Goal: Information Seeking & Learning: Learn about a topic

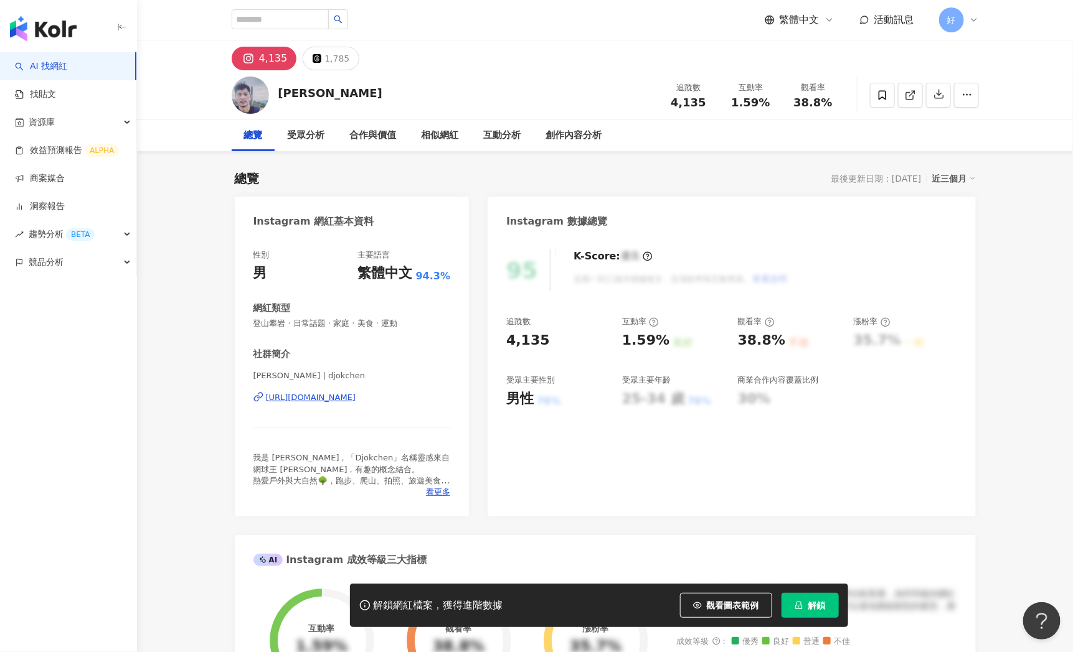
click at [356, 401] on div "https://www.instagram.com/djokchen/" at bounding box center [311, 397] width 90 height 11
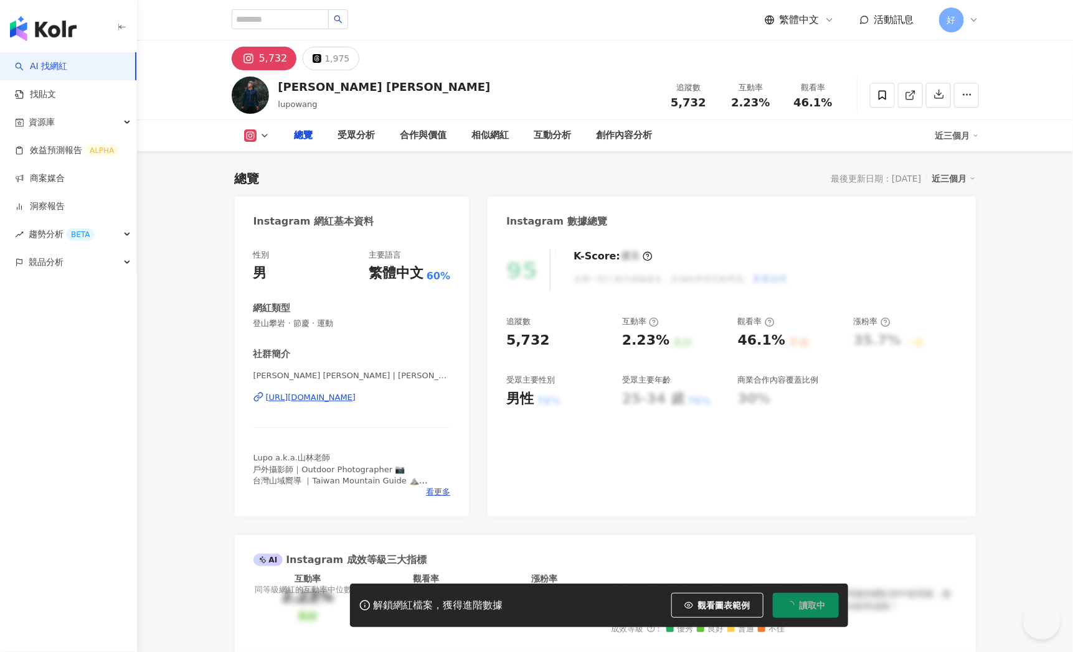
type input "**"
click at [307, 398] on div "https://www.instagram.com/lupowang/" at bounding box center [311, 397] width 90 height 11
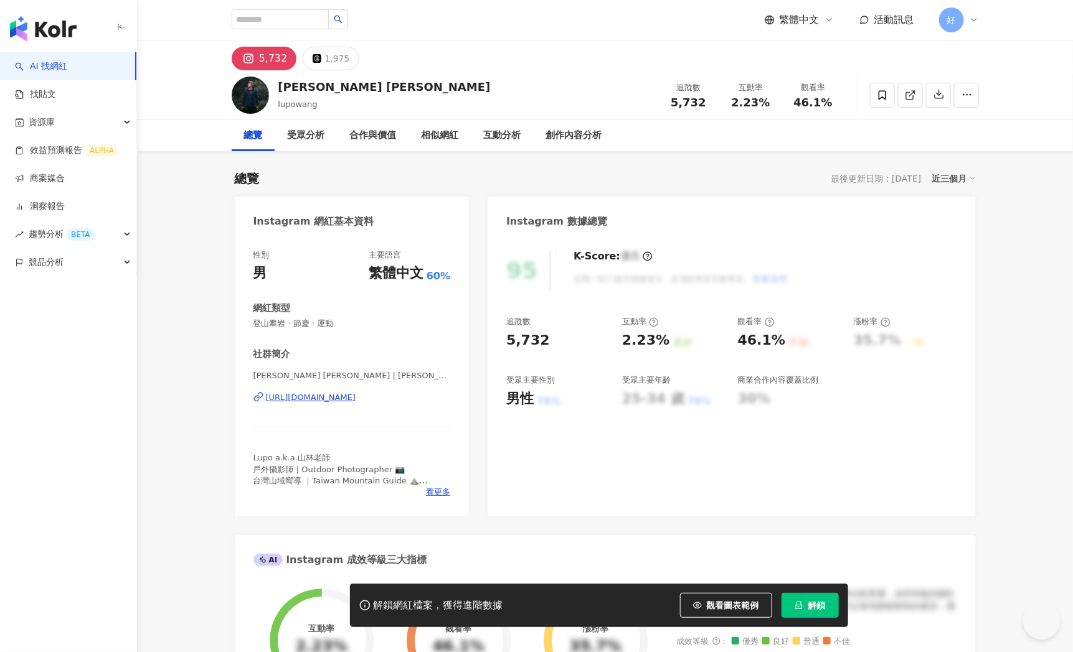
scroll to position [3692, 0]
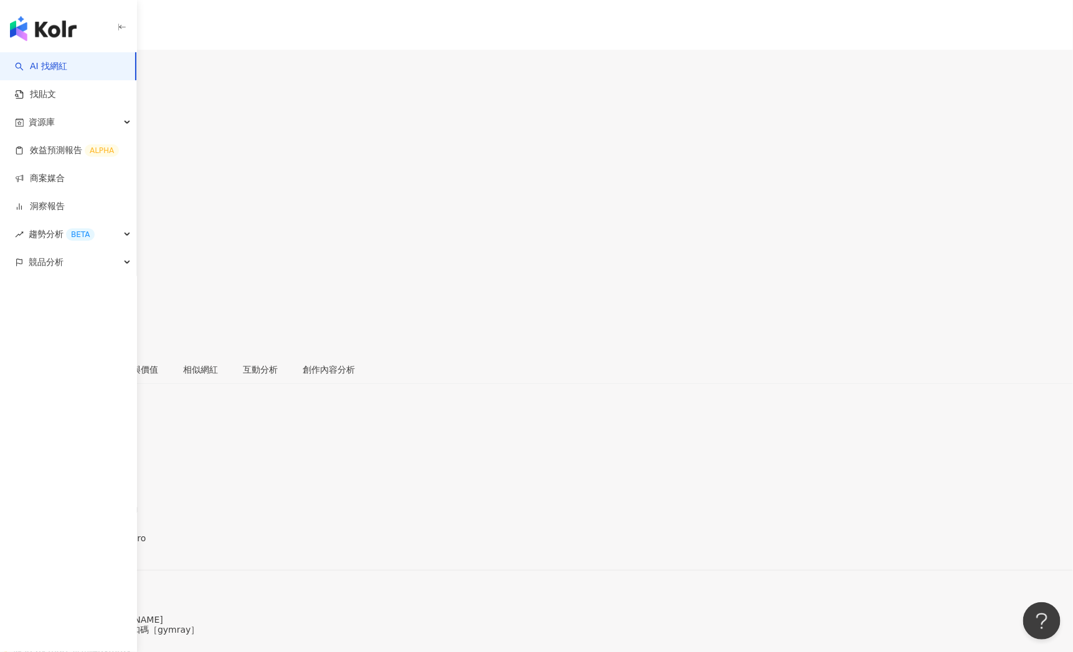
click at [110, 544] on div "https://www.instagram.com/gymraypro/" at bounding box center [60, 549] width 97 height 10
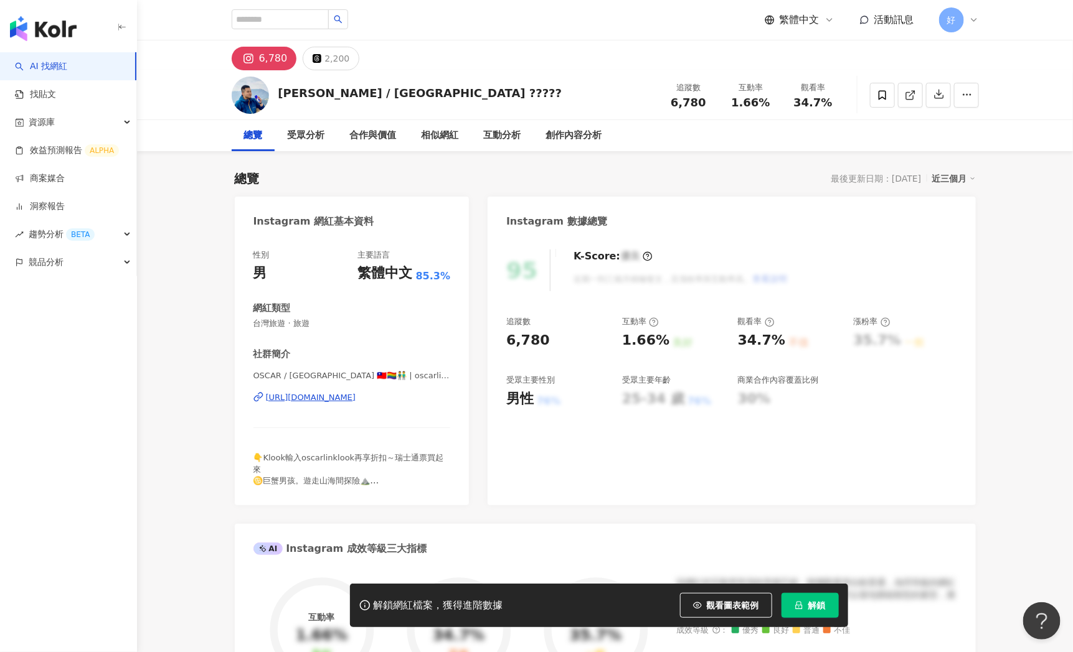
click at [321, 397] on div "https://www.instagram.com/oscarlin_tw/" at bounding box center [311, 397] width 90 height 11
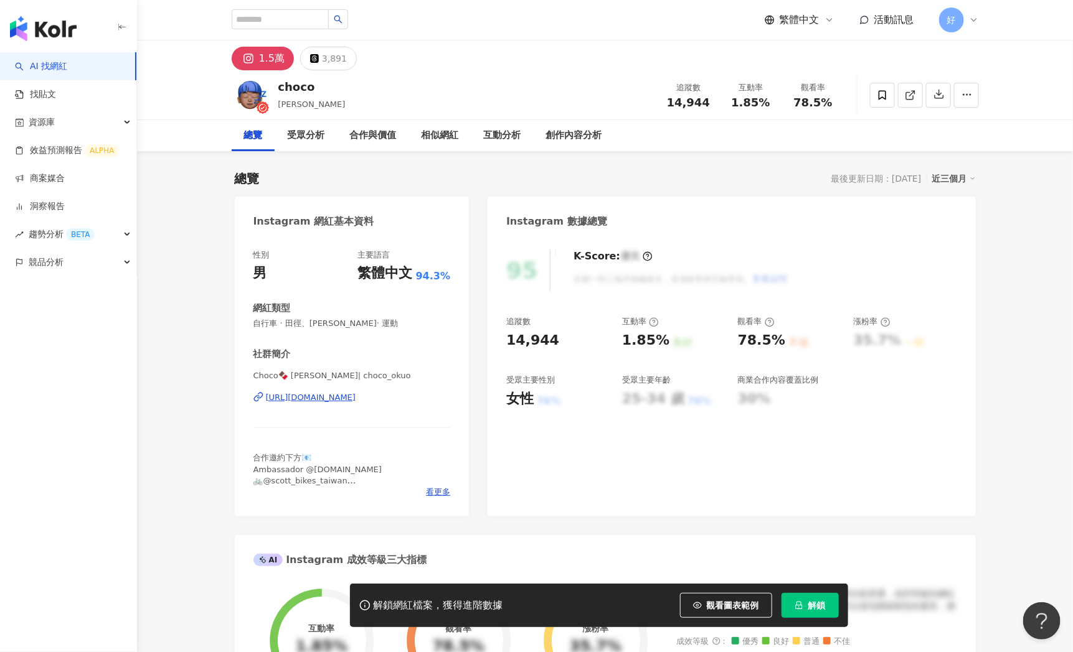
click at [356, 398] on div "https://www.instagram.com/choco_okuo/" at bounding box center [311, 397] width 90 height 11
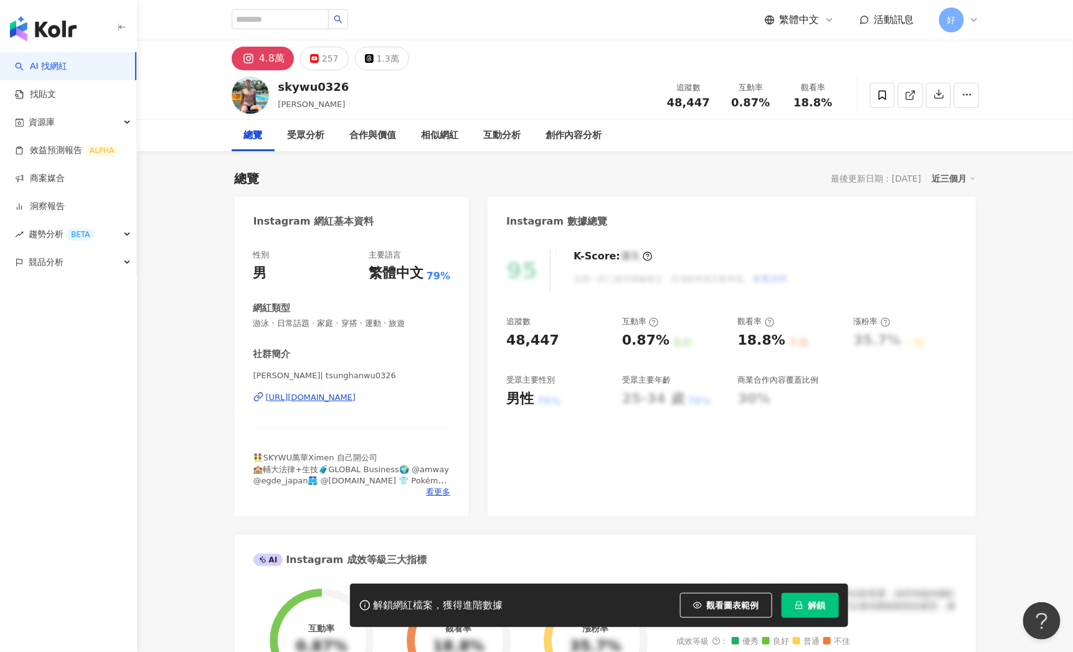
scroll to position [24, 0]
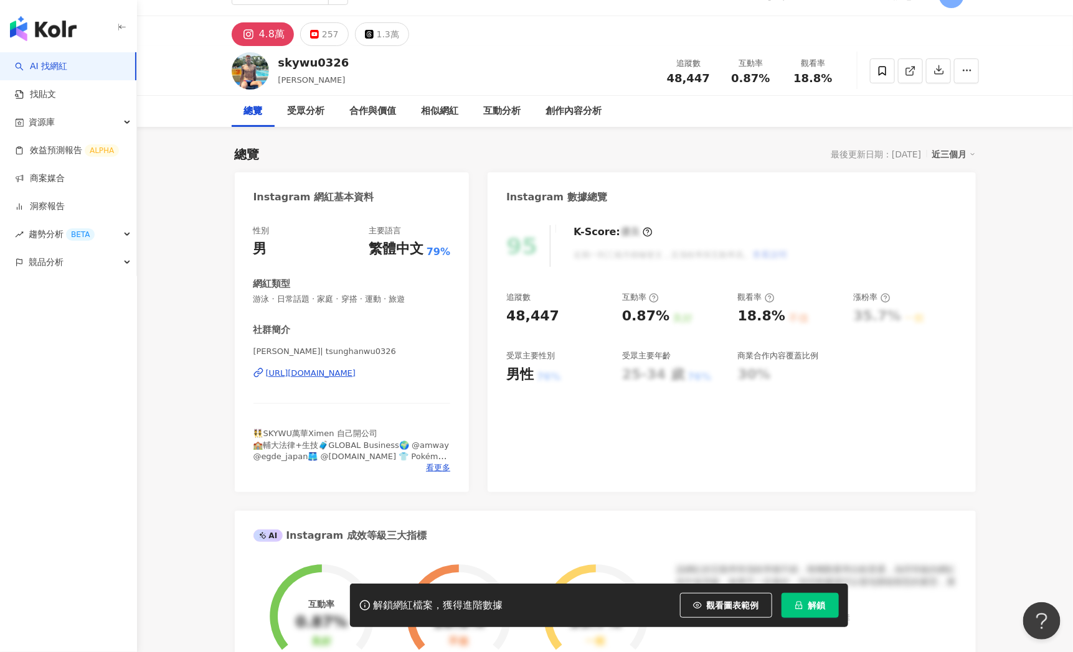
click at [356, 371] on div "https://www.instagram.com/tsunghanwu0326/" at bounding box center [311, 373] width 90 height 11
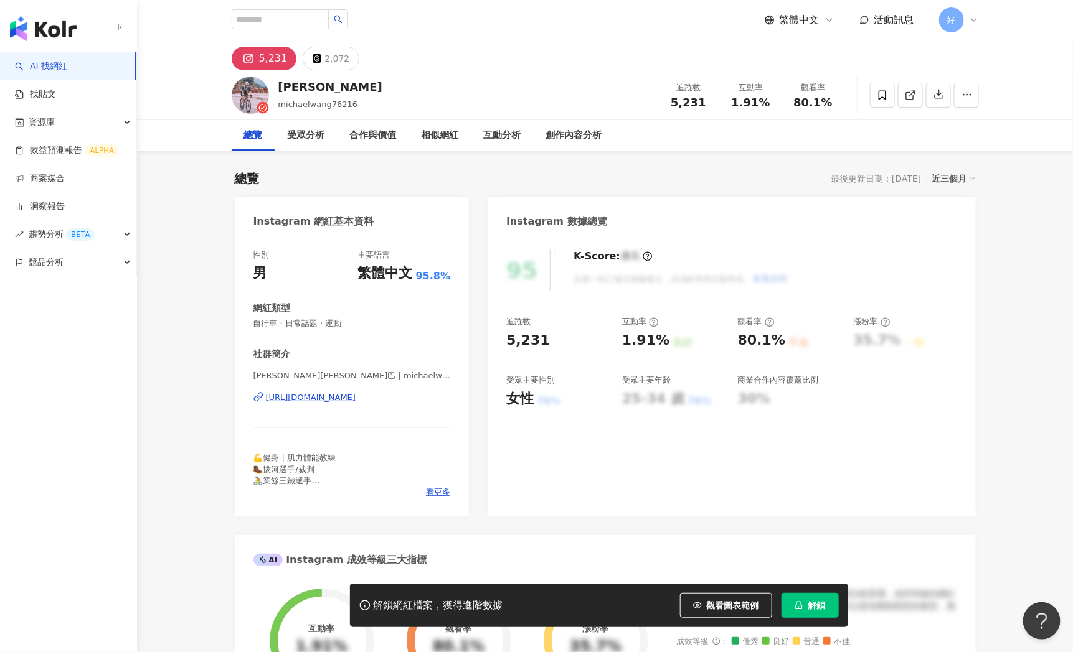
click at [356, 396] on div "https://www.instagram.com/michaelwang76216/" at bounding box center [311, 397] width 90 height 11
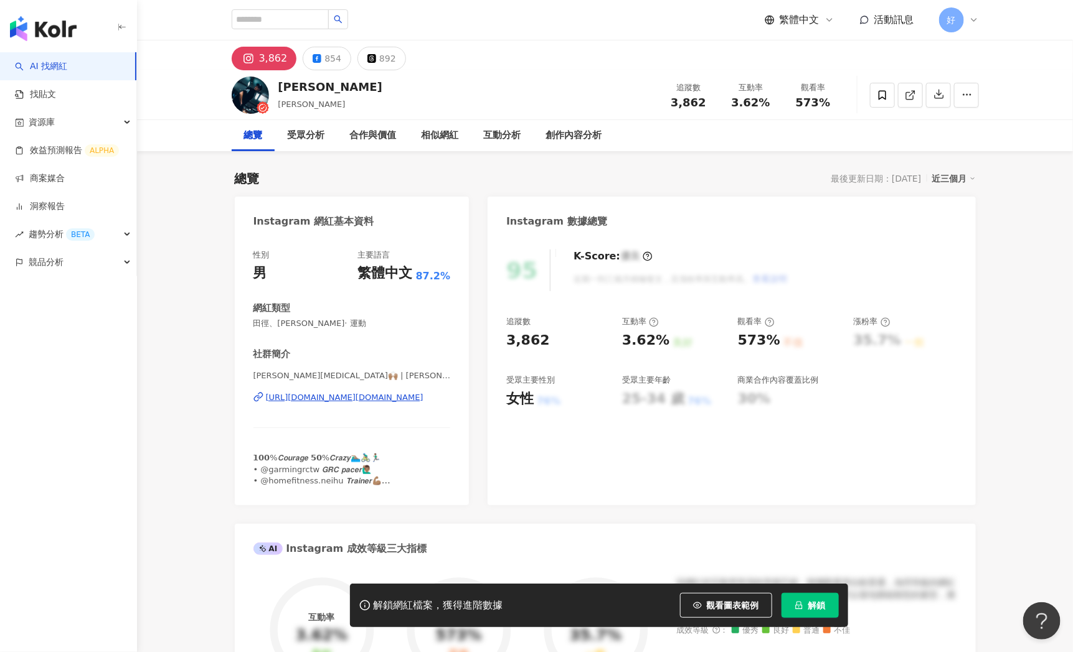
click at [374, 398] on div "https://www.instagram.com/tao.chih/" at bounding box center [344, 397] width 157 height 11
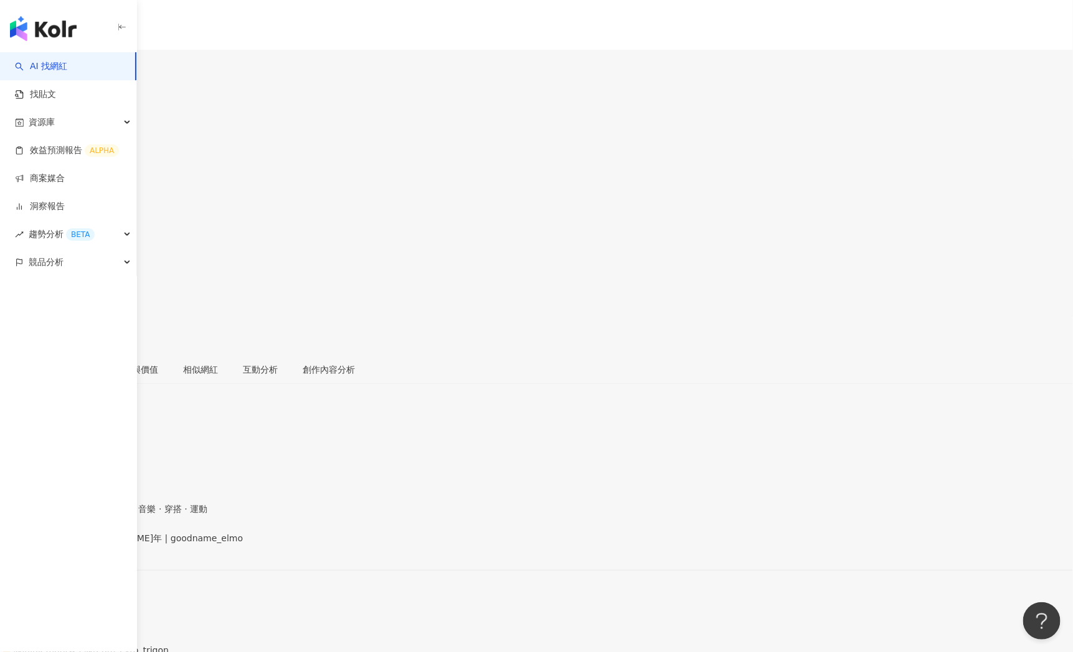
click at [110, 544] on div "https://www.instagram.com/goodname_elmo/" at bounding box center [60, 549] width 97 height 10
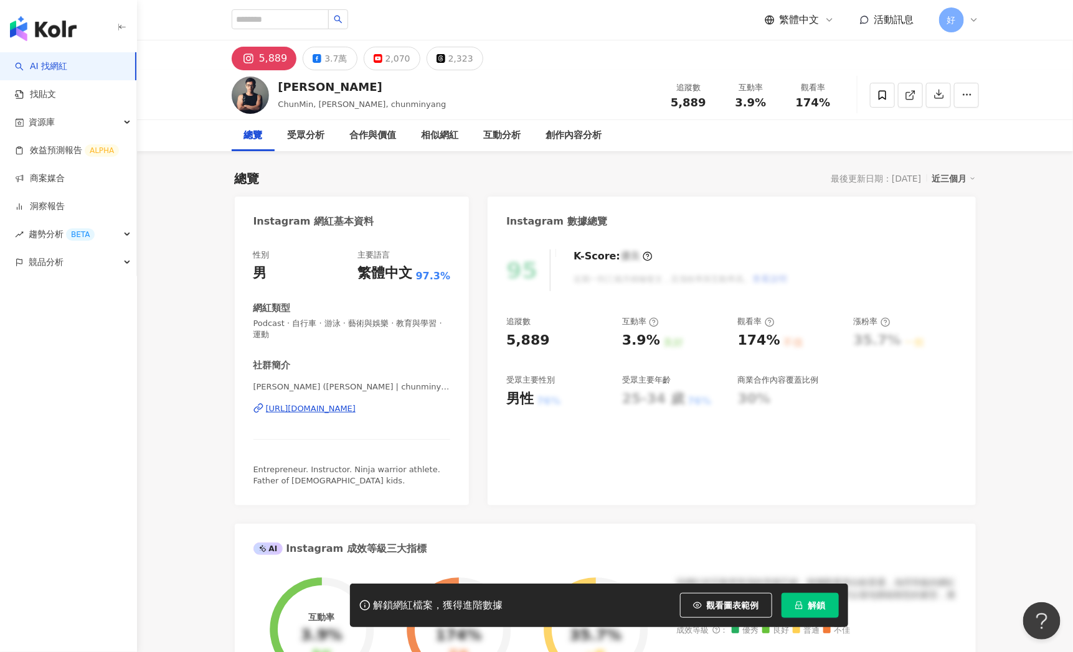
click at [356, 411] on div "https://www.instagram.com/chunminyang/" at bounding box center [311, 408] width 90 height 11
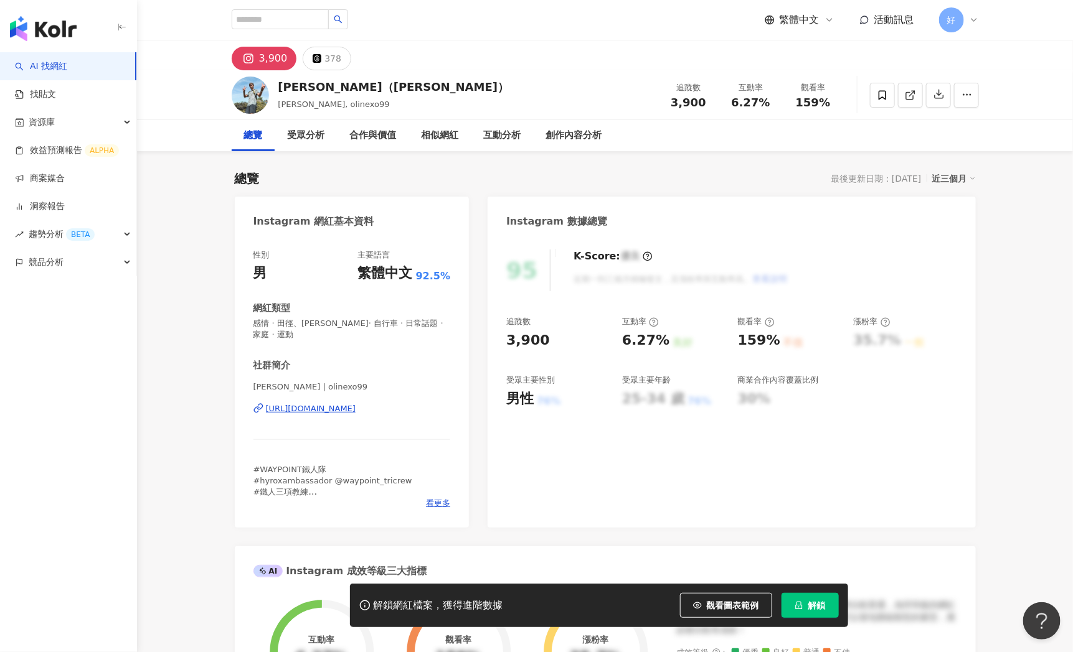
click at [356, 403] on div "https://www.instagram.com/olinexo99/" at bounding box center [311, 408] width 90 height 11
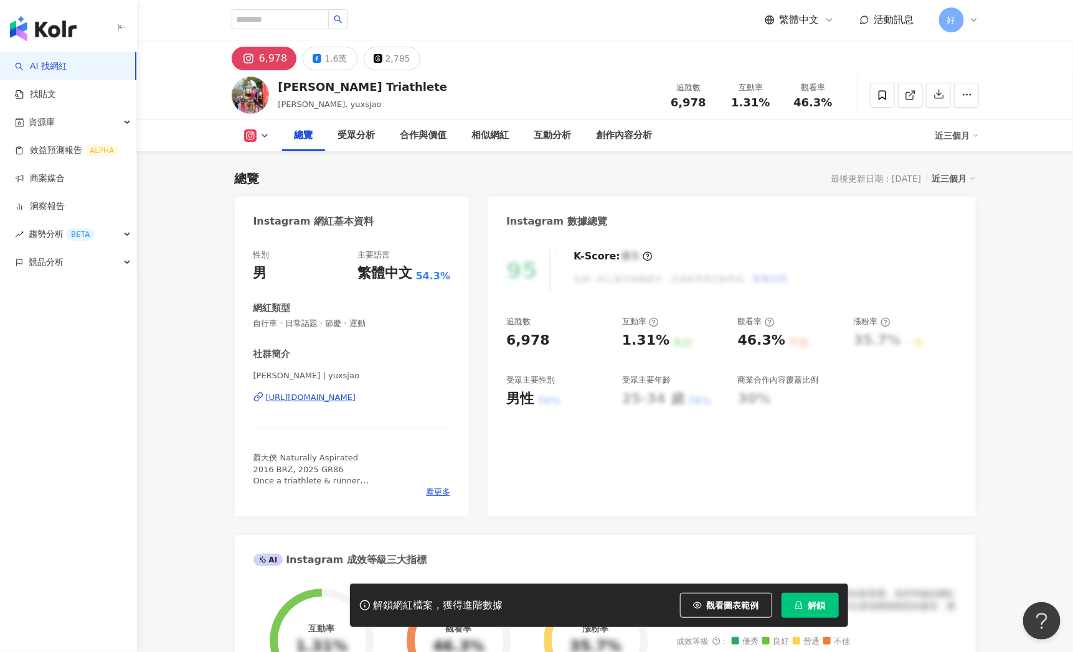
click at [305, 398] on div "https://www.instagram.com/yuxsjao/" at bounding box center [311, 397] width 90 height 11
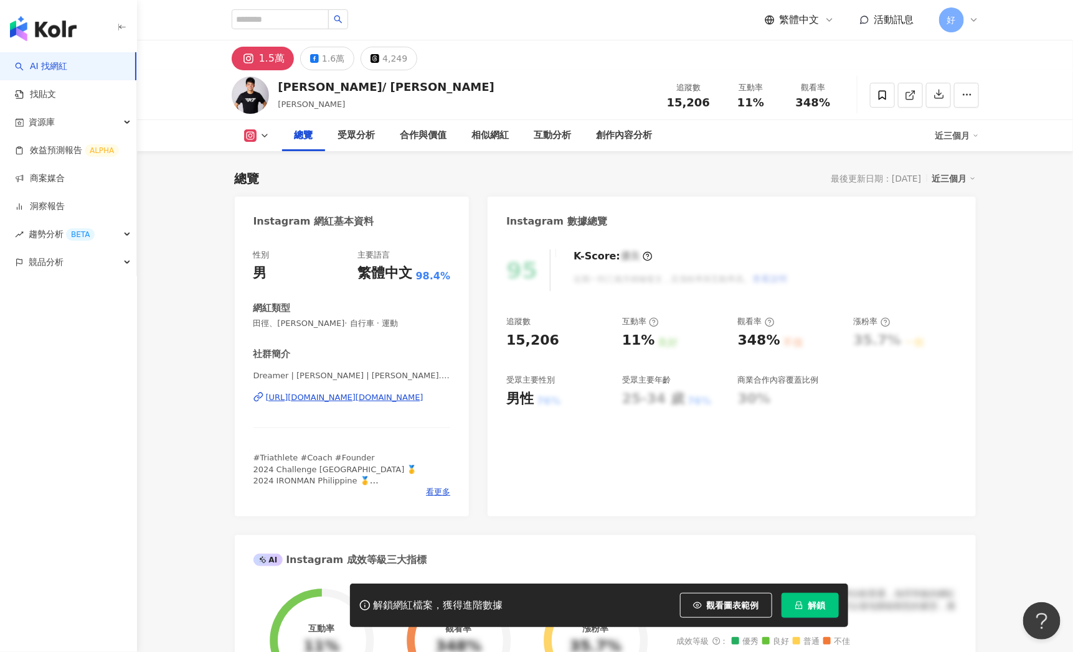
click at [349, 402] on div "https://www.instagram.com/tyson.wu_tw/" at bounding box center [344, 397] width 157 height 11
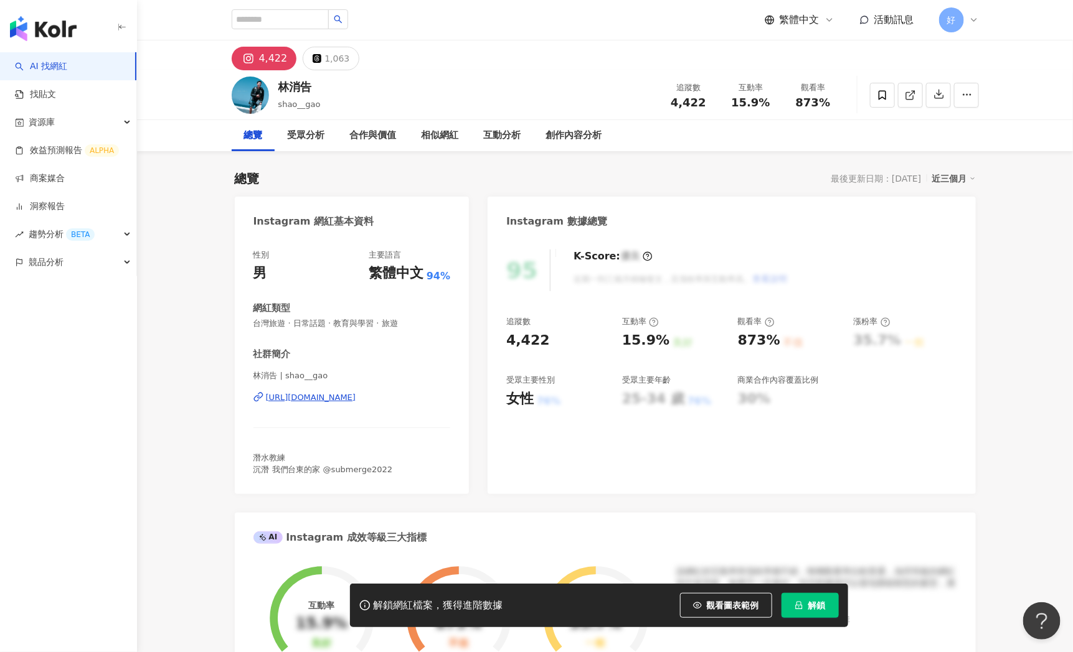
click at [343, 400] on div "[URL][DOMAIN_NAME]" at bounding box center [311, 397] width 90 height 11
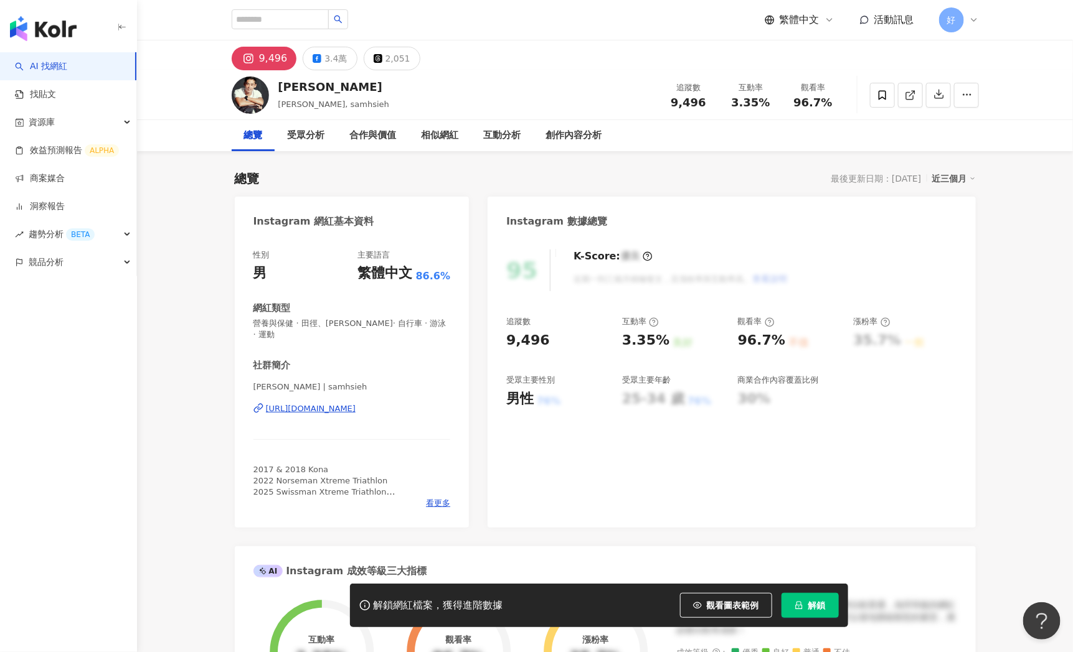
click at [356, 403] on div "https://www.instagram.com/samhsieh/" at bounding box center [311, 408] width 90 height 11
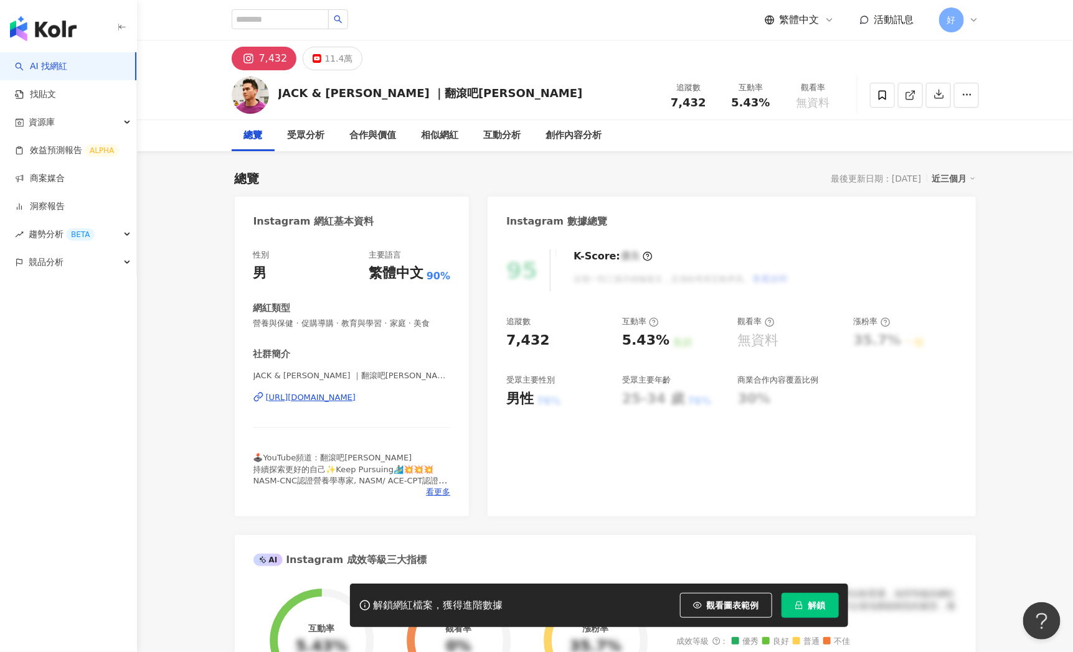
click at [356, 398] on div "https://www.instagram.com/itsjackandchloe/" at bounding box center [311, 397] width 90 height 11
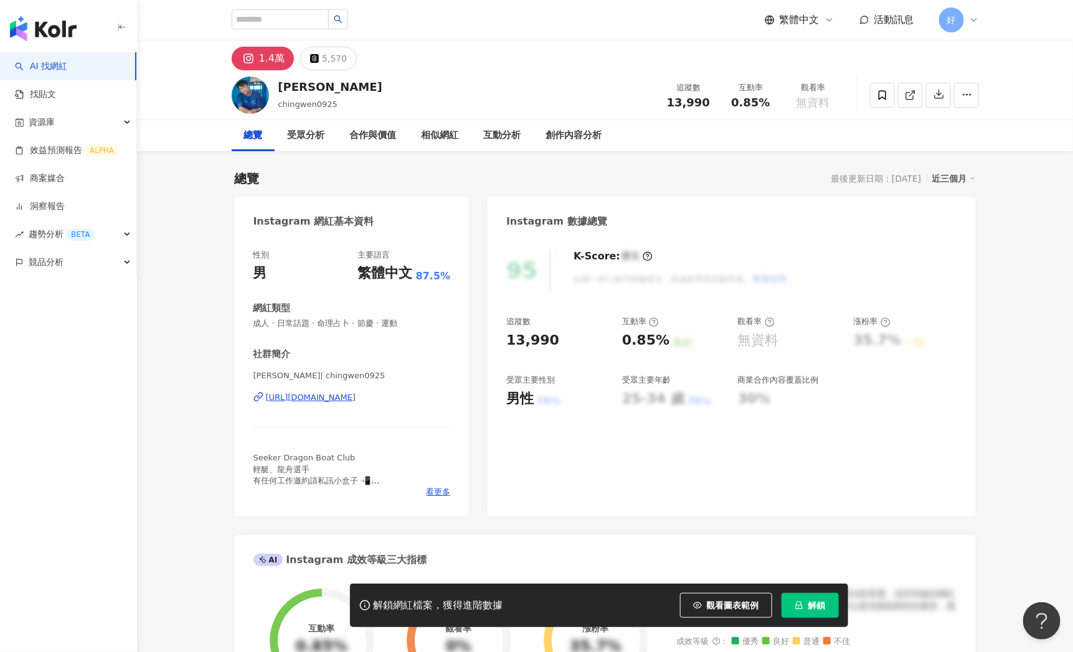
click at [402, 391] on div "鄭景文 | chingwen0925 https://www.instagram.com/chingwen0925/" at bounding box center [351, 406] width 197 height 73
click at [356, 400] on div "https://www.instagram.com/chingwen0925/" at bounding box center [311, 397] width 90 height 11
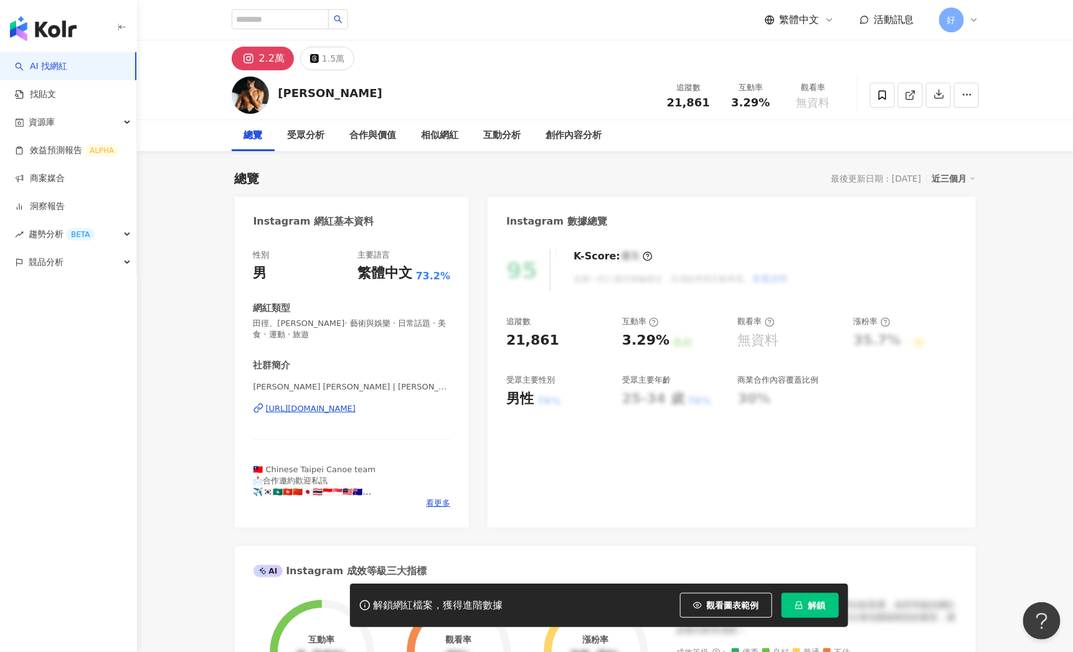
click at [356, 411] on div "https://www.instagram.com/jeffrey_chien/" at bounding box center [311, 408] width 90 height 11
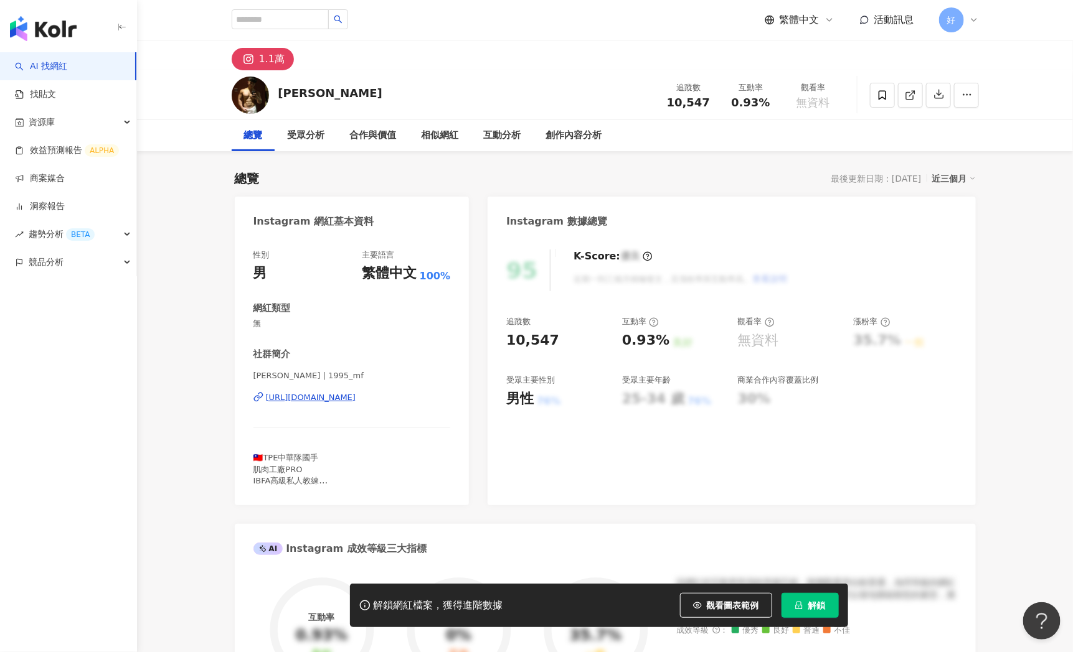
click at [349, 397] on div "https://www.instagram.com/1995_mf/" at bounding box center [311, 397] width 90 height 11
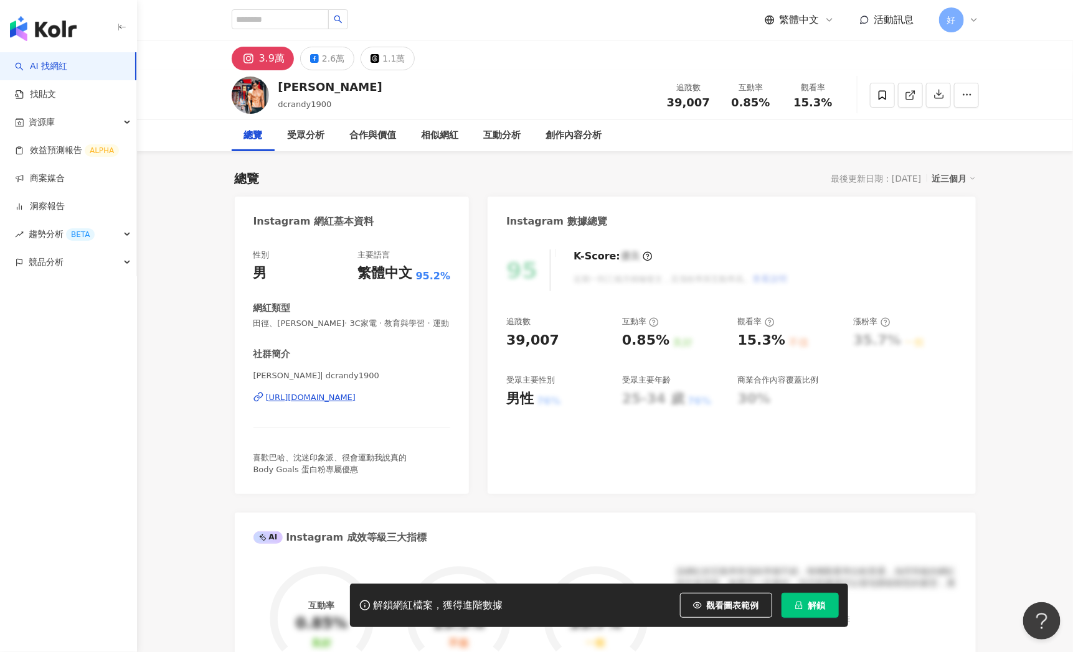
click at [356, 397] on div "[URL][DOMAIN_NAME]" at bounding box center [311, 397] width 90 height 11
